Goal: Information Seeking & Learning: Learn about a topic

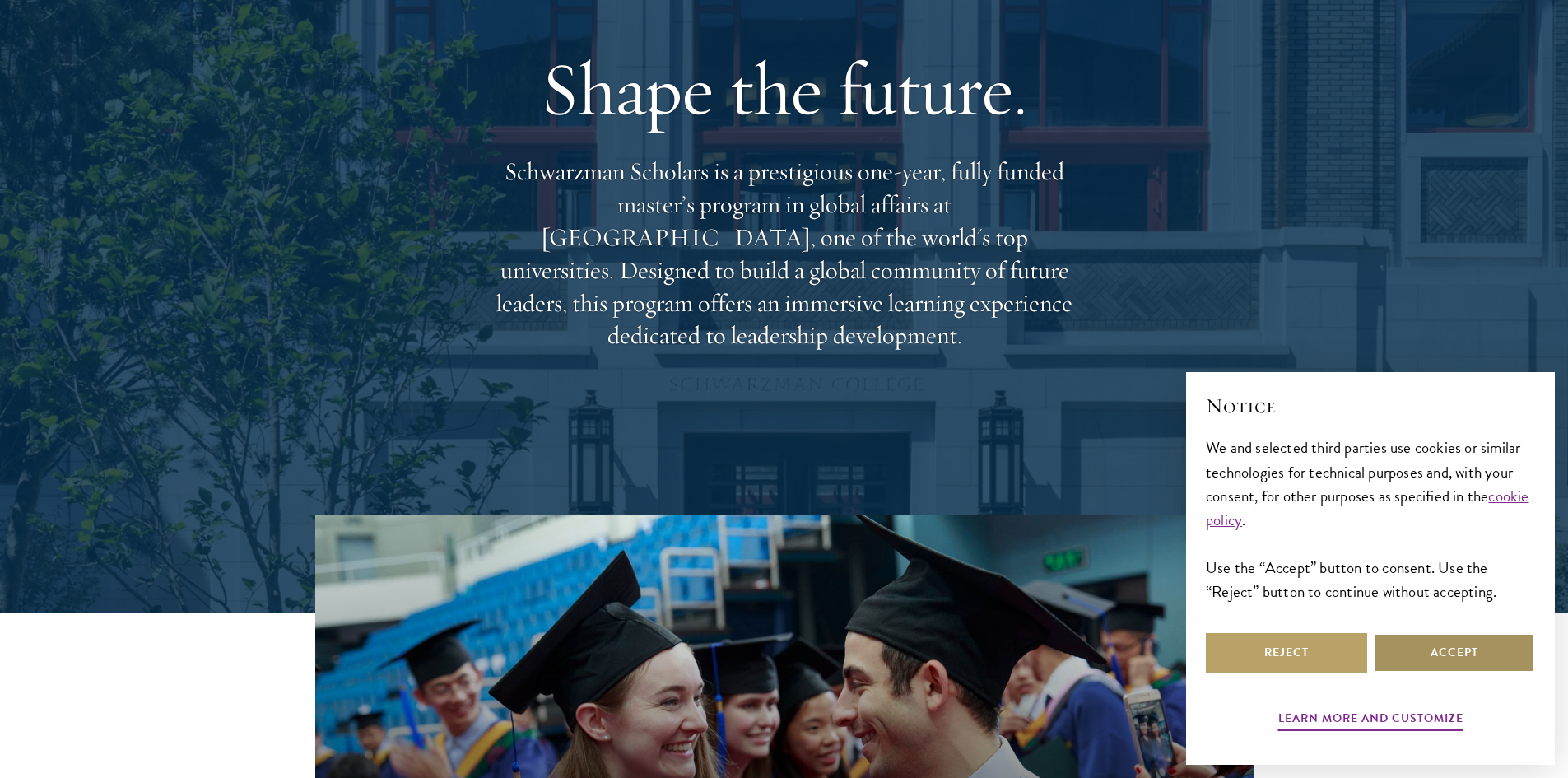
click at [1474, 651] on button "Accept" at bounding box center [1454, 653] width 161 height 40
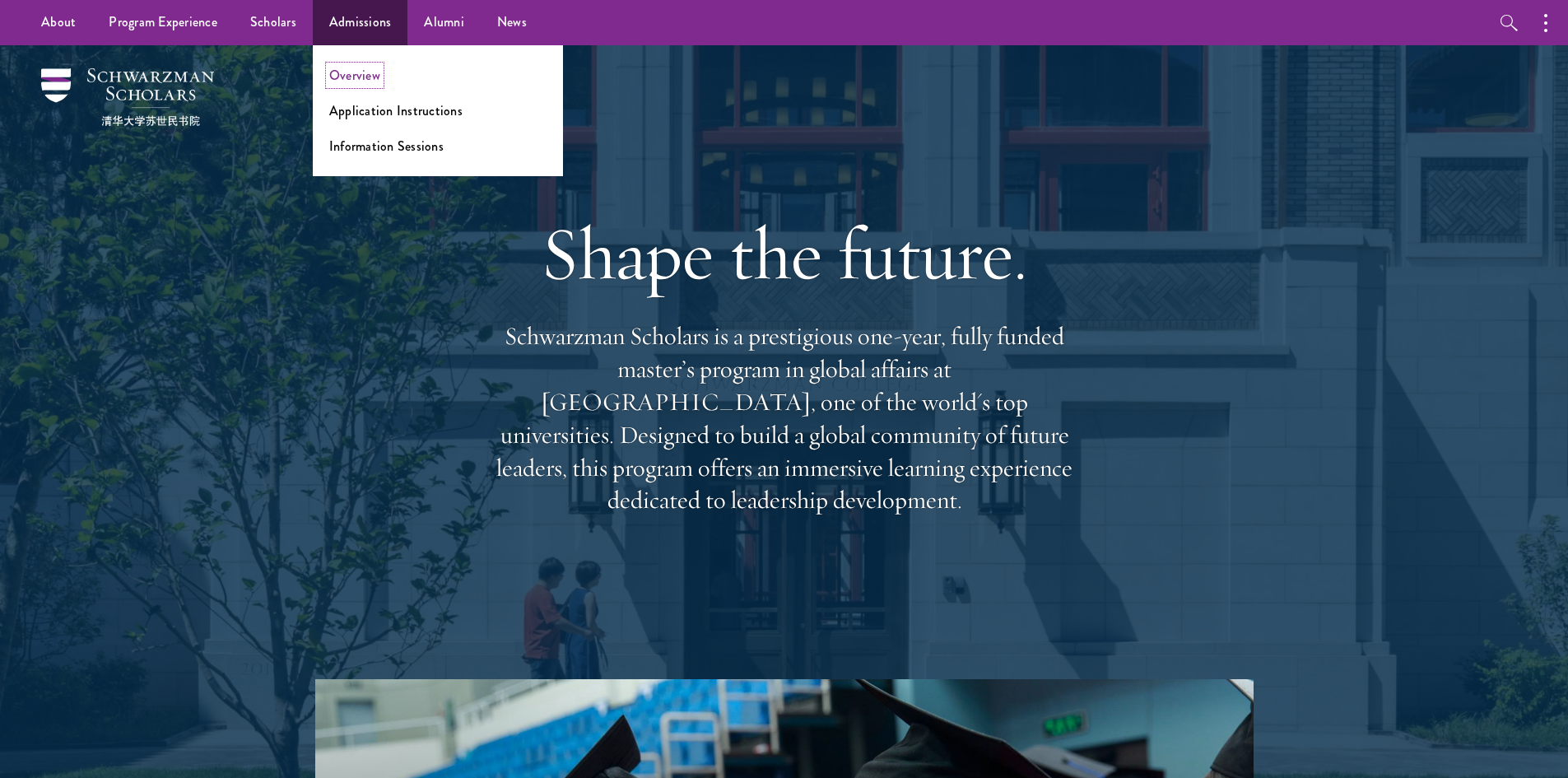
click at [351, 72] on link "Overview" at bounding box center [355, 76] width 51 height 19
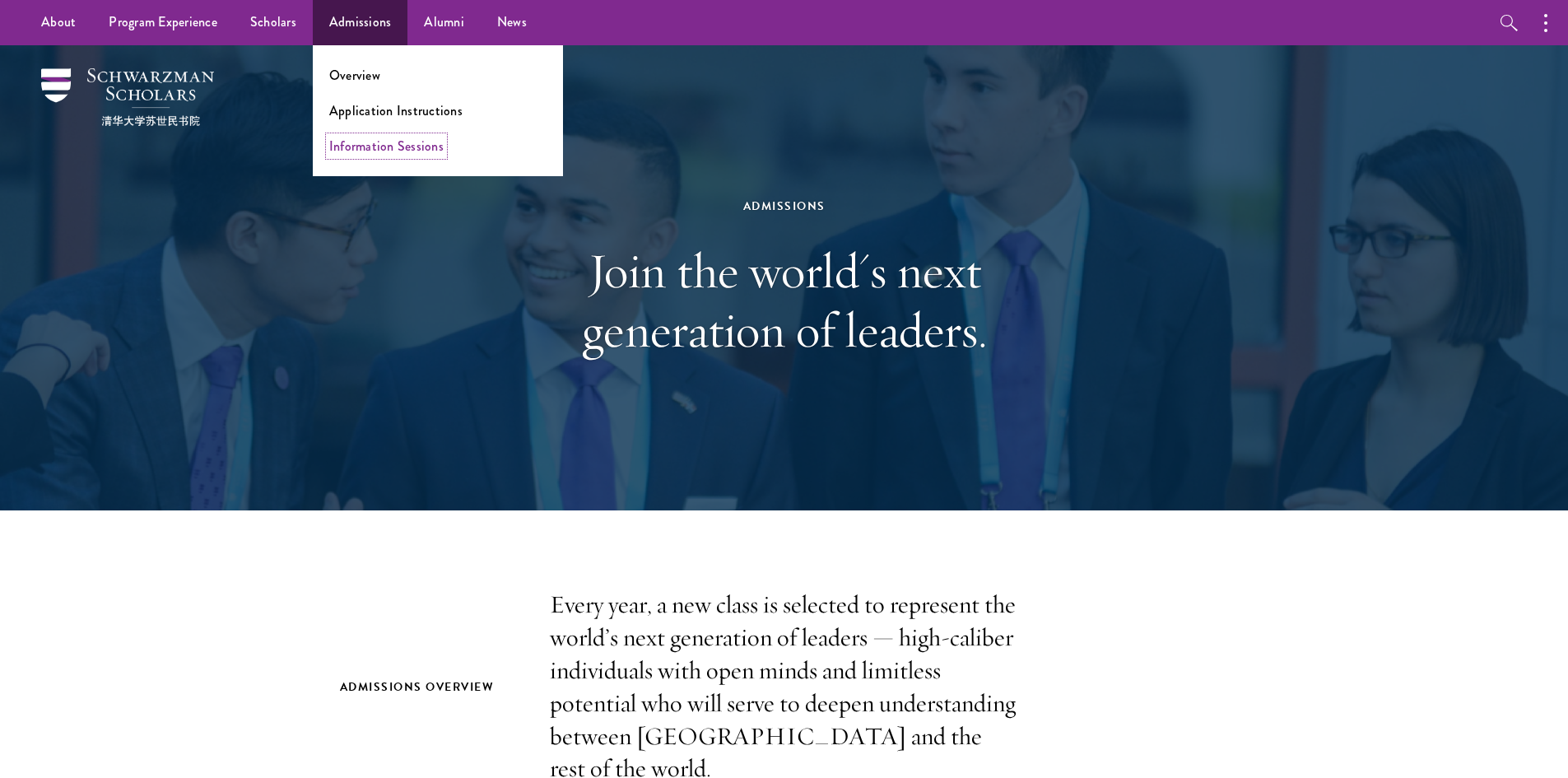
click at [431, 146] on link "Information Sessions" at bounding box center [387, 146] width 115 height 19
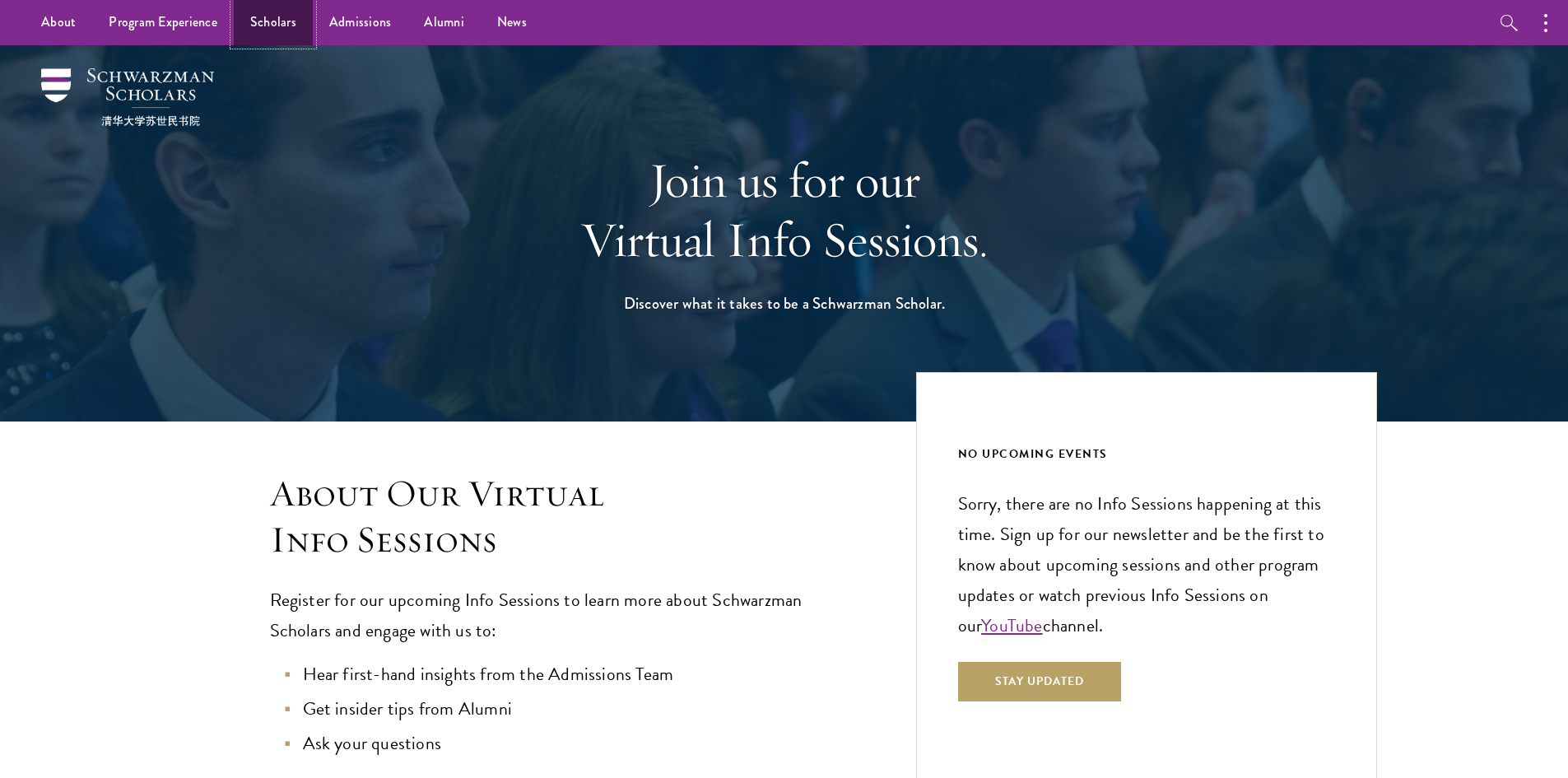
click at [278, 28] on link "Scholars" at bounding box center [273, 23] width 79 height 45
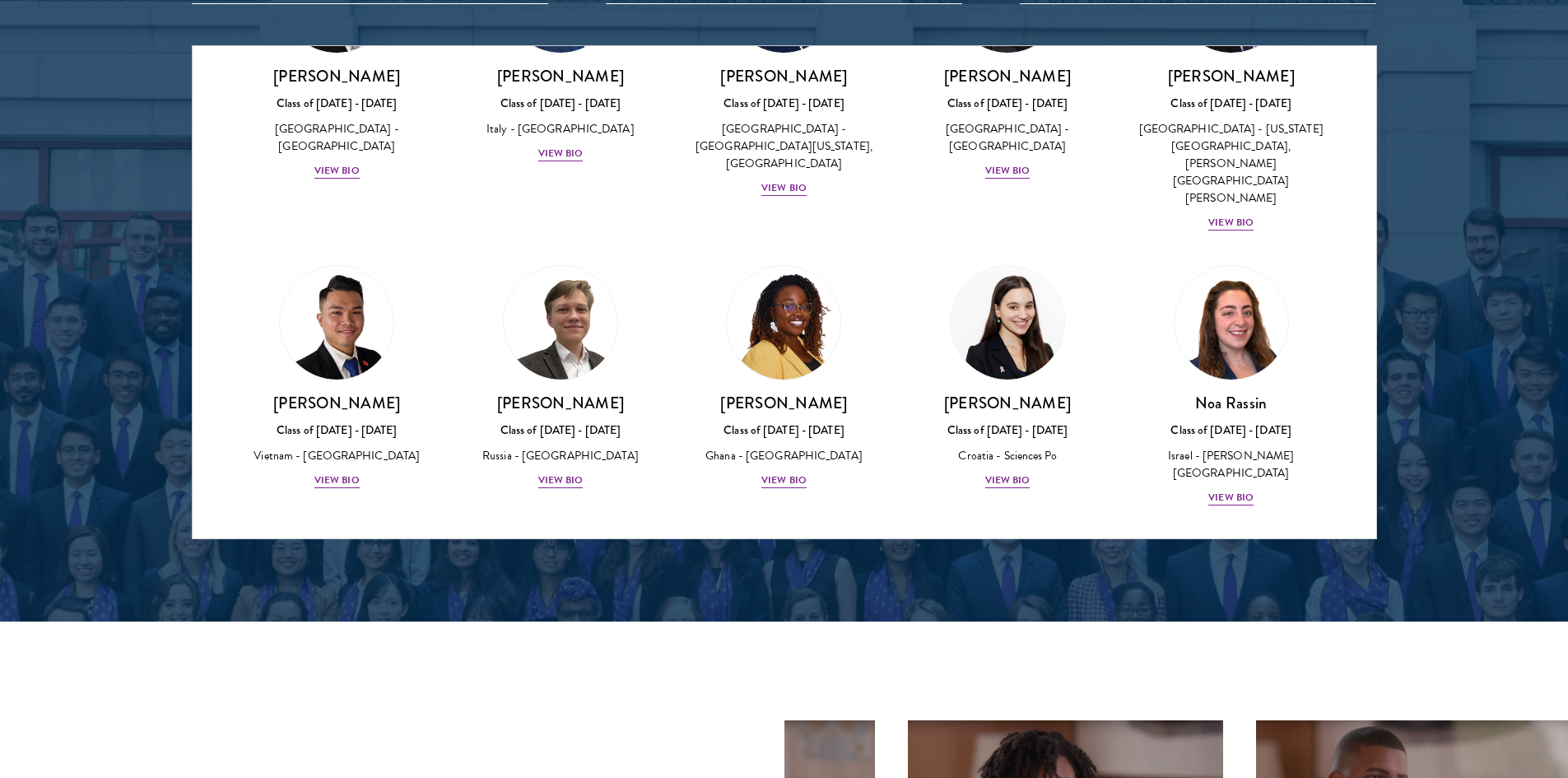
scroll to position [5523, 0]
